Goal: Information Seeking & Learning: Learn about a topic

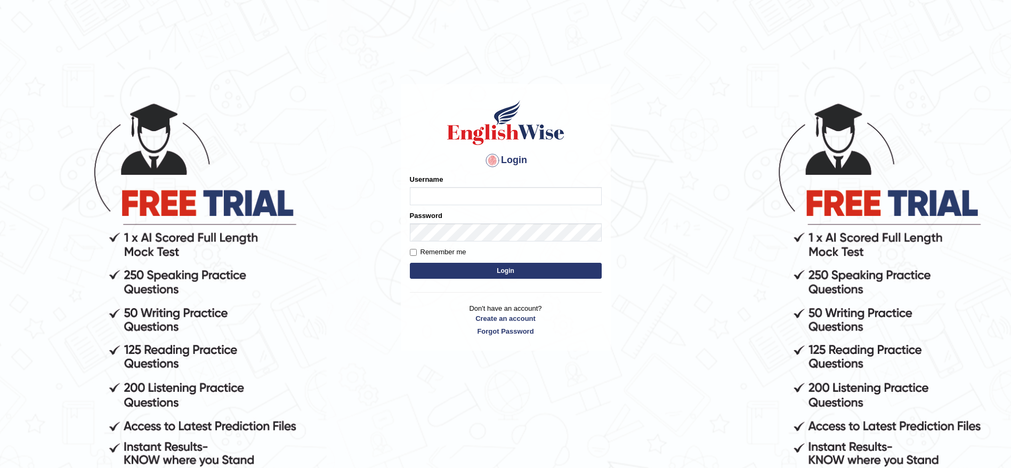
type input "Raji_S"
click at [493, 265] on button "Login" at bounding box center [506, 271] width 192 height 16
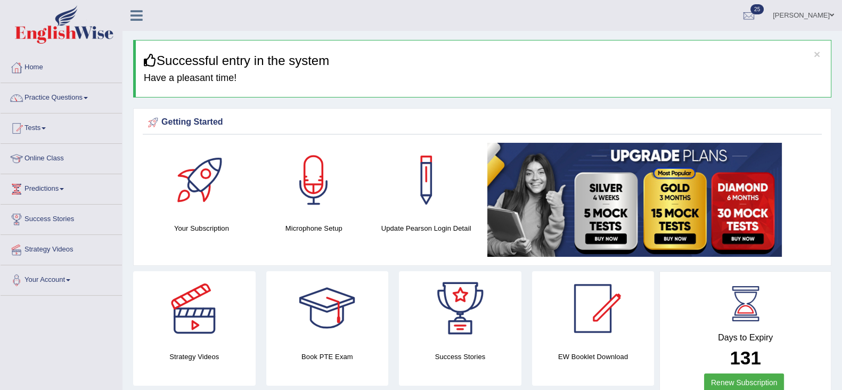
drag, startPoint x: 558, startPoint y: 6, endPoint x: 450, endPoint y: 22, distance: 109.9
click at [450, 22] on ul "Rajalakshmi Sankar Toggle navigation Username: Raji_S Access Type: Online Subsc…" at bounding box center [590, 15] width 504 height 30
click at [82, 99] on link "Practice Questions" at bounding box center [61, 96] width 121 height 27
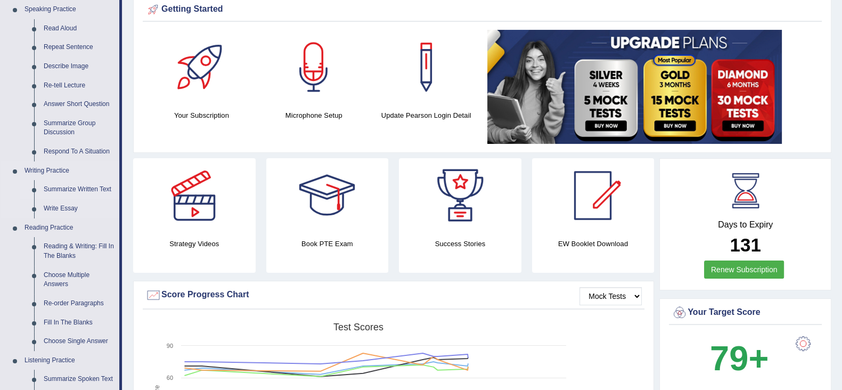
scroll to position [114, 0]
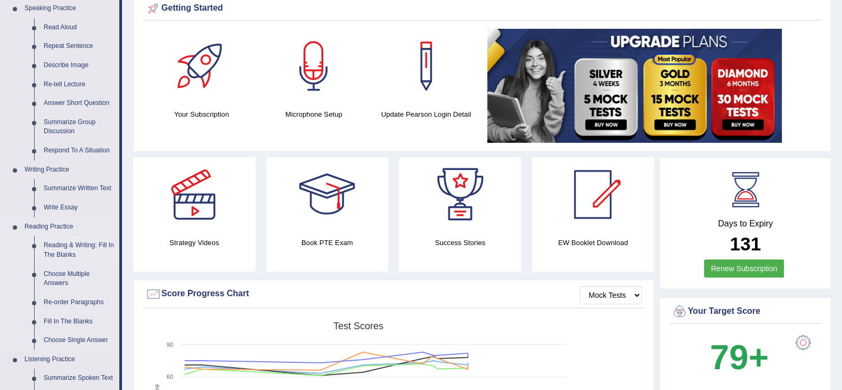
click at [88, 246] on link "Reading & Writing: Fill In The Blanks" at bounding box center [79, 250] width 80 height 28
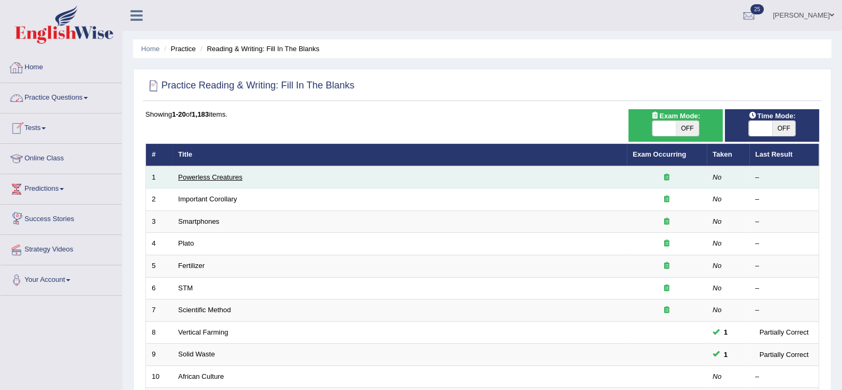
click at [228, 174] on link "Powerless Creatures" at bounding box center [210, 177] width 64 height 8
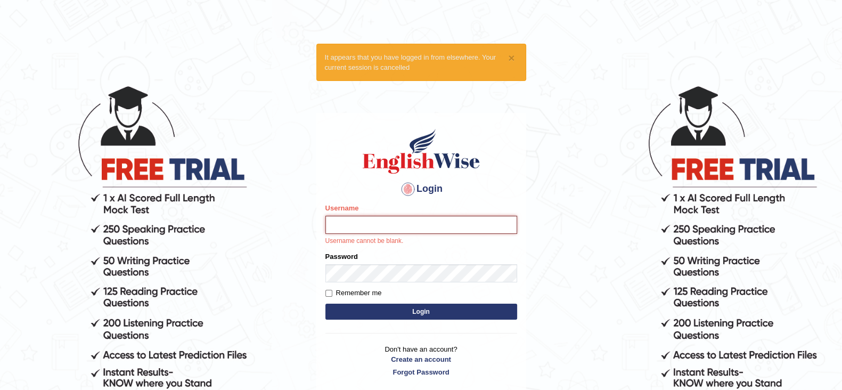
type input "Raji_S"
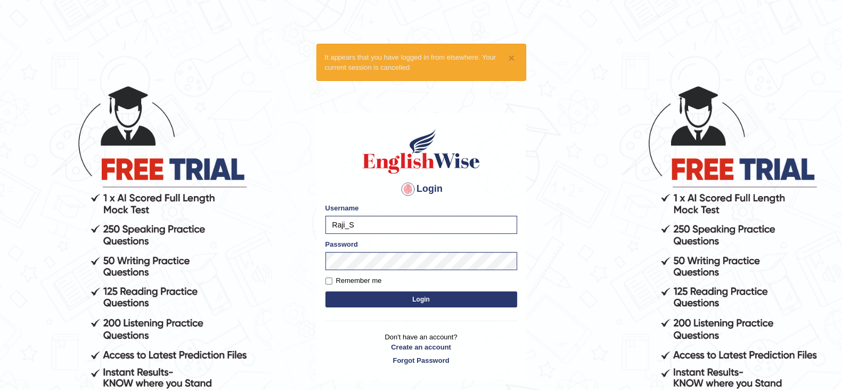
click at [416, 305] on button "Login" at bounding box center [421, 299] width 192 height 16
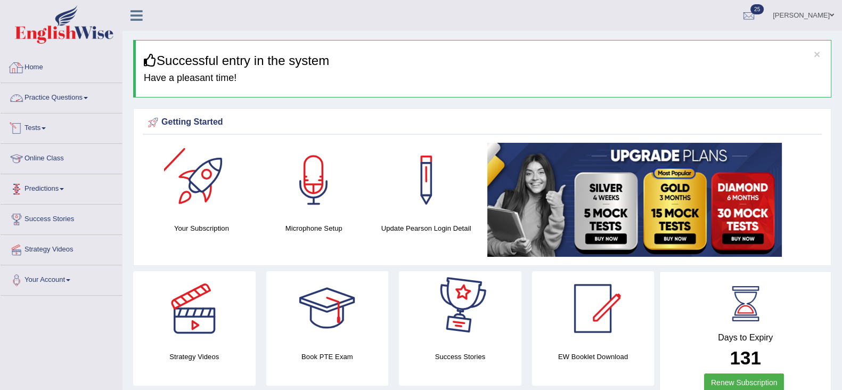
click at [54, 100] on link "Practice Questions" at bounding box center [61, 96] width 121 height 27
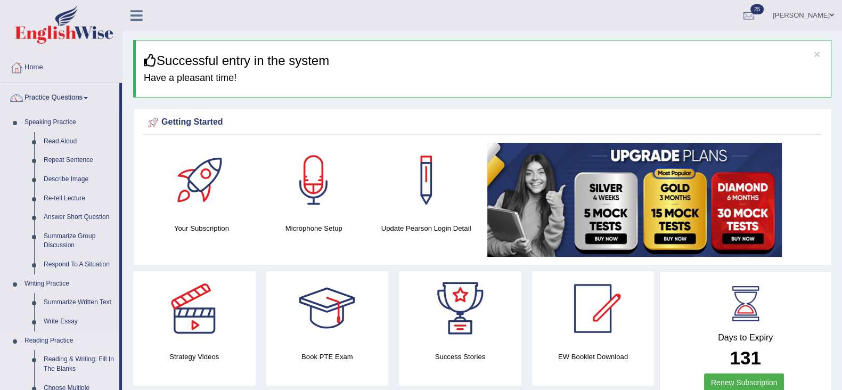
click at [77, 364] on link "Reading & Writing: Fill In The Blanks" at bounding box center [79, 364] width 80 height 28
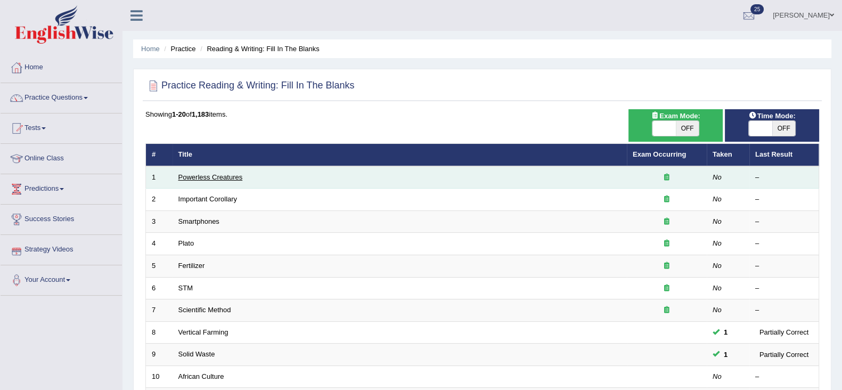
click at [229, 175] on link "Powerless Creatures" at bounding box center [210, 177] width 64 height 8
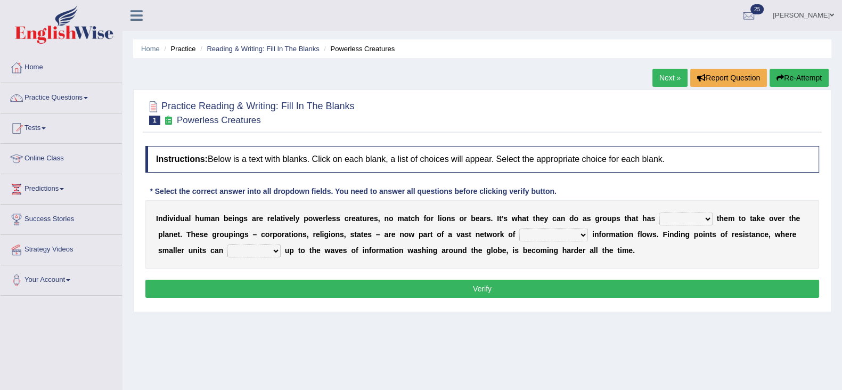
click at [701, 226] on div "I n d i v i d u a l h u m a n b e i n g s a r e r e l a t i v e l y p o w e r l…" at bounding box center [482, 234] width 674 height 69
click at [701, 218] on select "enabled contended embodied conjured" at bounding box center [686, 219] width 53 height 13
select select "enabled"
click at [660, 213] on select "enabled contended embodied conjured" at bounding box center [686, 219] width 53 height 13
click at [549, 234] on select "interconnected overlapping fastened exploited" at bounding box center [553, 235] width 69 height 13
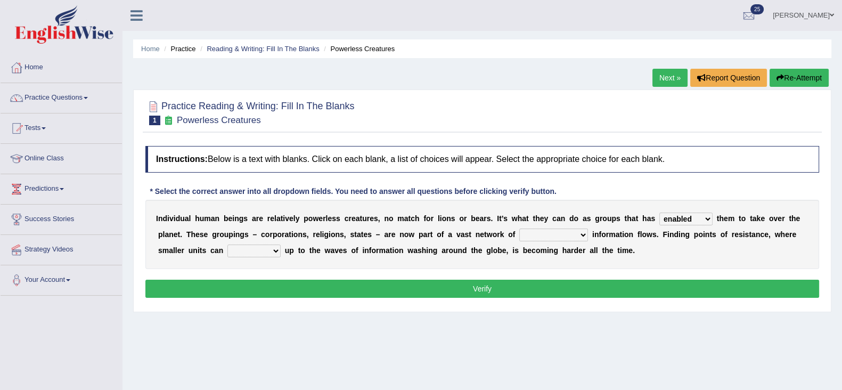
click at [549, 234] on select "interconnected overlapping fastened exploited" at bounding box center [553, 235] width 69 height 13
click at [254, 249] on select "stand raise hail pump" at bounding box center [253, 251] width 53 height 13
select select "raise"
click at [227, 245] on select "stand raise hail pump" at bounding box center [253, 251] width 53 height 13
drag, startPoint x: 242, startPoint y: 304, endPoint x: 288, endPoint y: 253, distance: 68.3
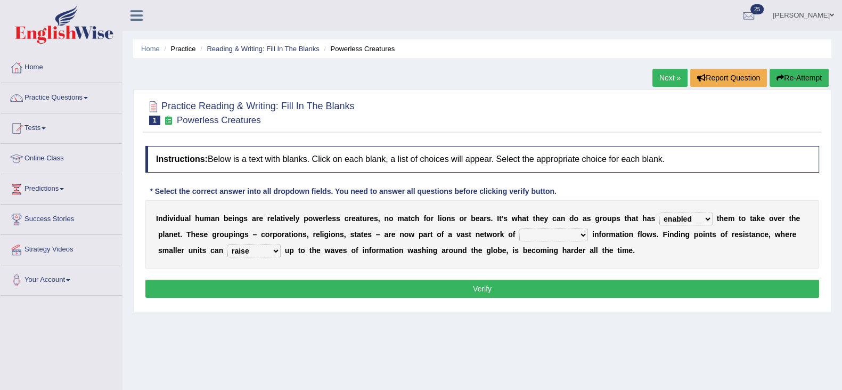
click at [288, 253] on div "Instructions: Below is a text with blanks. Click on each blank, a list of choic…" at bounding box center [482, 224] width 679 height 166
click at [532, 238] on select "interconnected overlapping fastened exploited" at bounding box center [553, 235] width 69 height 13
select select "overlapping"
click at [519, 229] on select "interconnected overlapping fastened exploited" at bounding box center [553, 235] width 69 height 13
click at [563, 283] on button "Verify" at bounding box center [482, 289] width 674 height 18
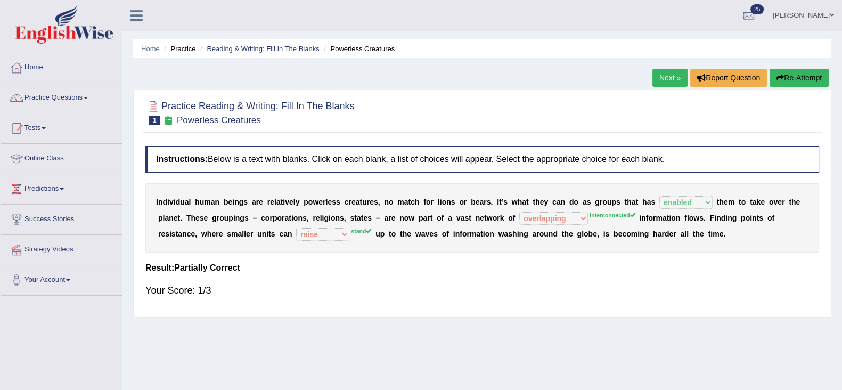
click at [656, 75] on link "Next »" at bounding box center [670, 78] width 35 height 18
